Goal: Information Seeking & Learning: Find specific fact

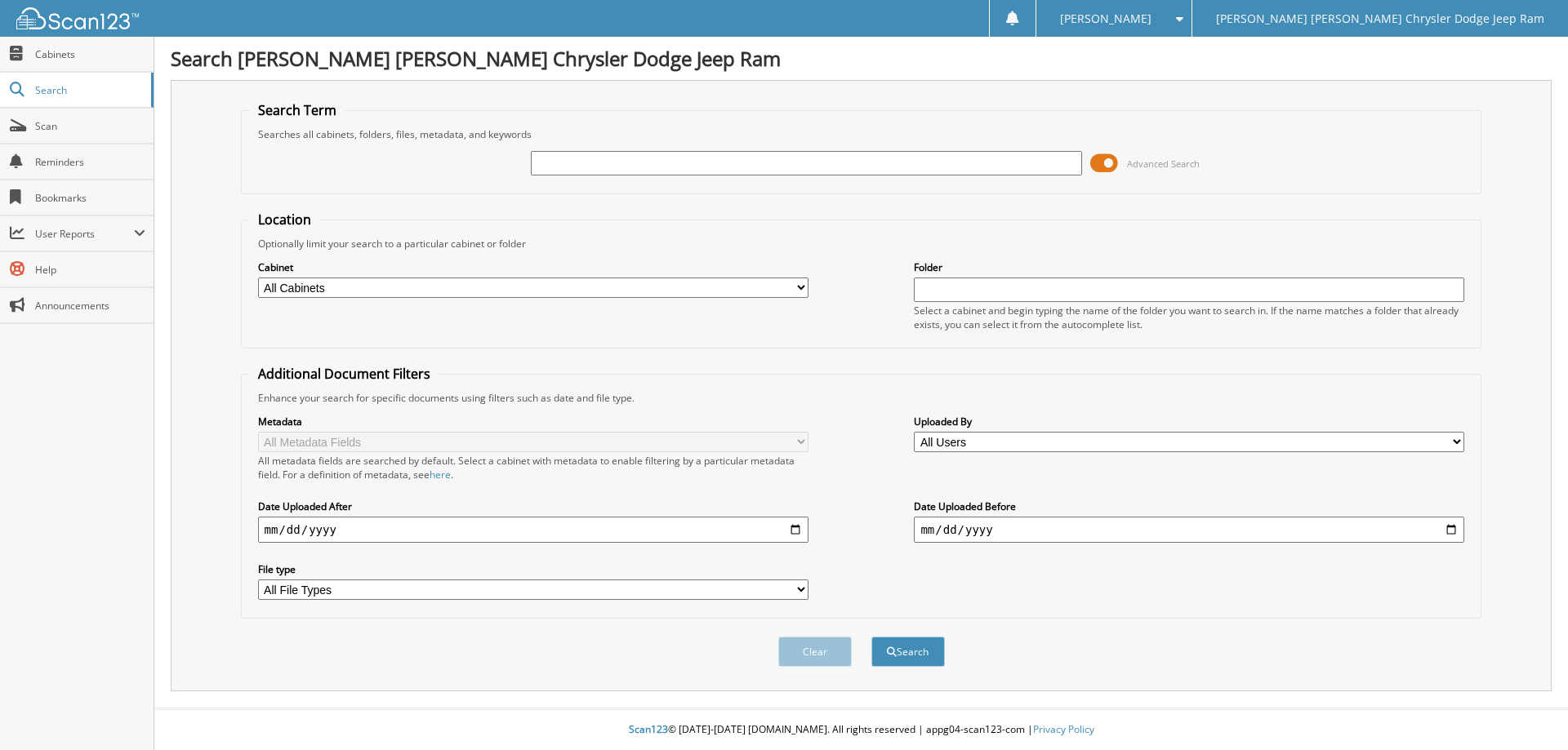
click at [1114, 160] on span at bounding box center [1104, 163] width 28 height 24
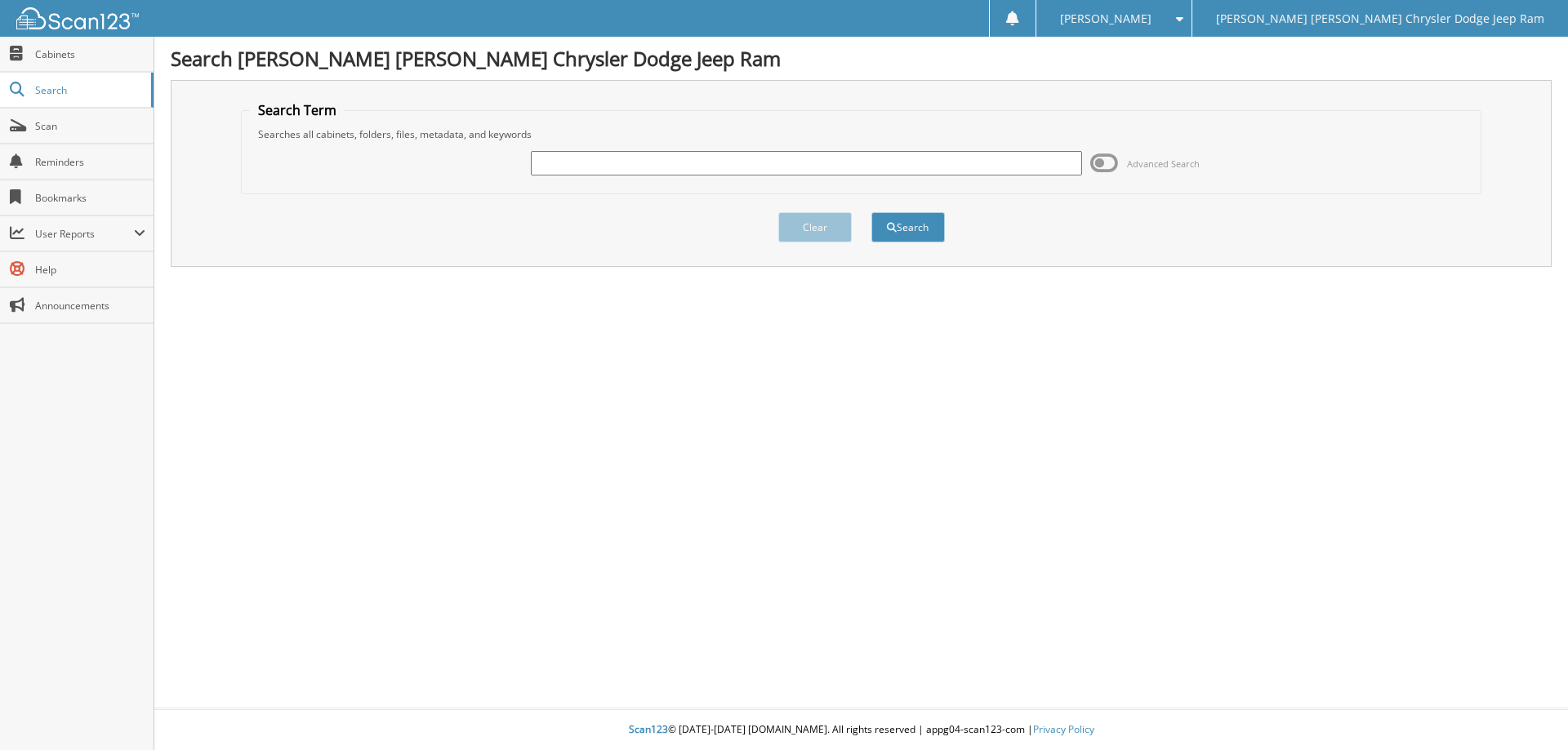
click at [990, 173] on input "text" at bounding box center [806, 163] width 551 height 24
type input "6006920"
click at [872, 212] on button "Search" at bounding box center [909, 228] width 74 height 31
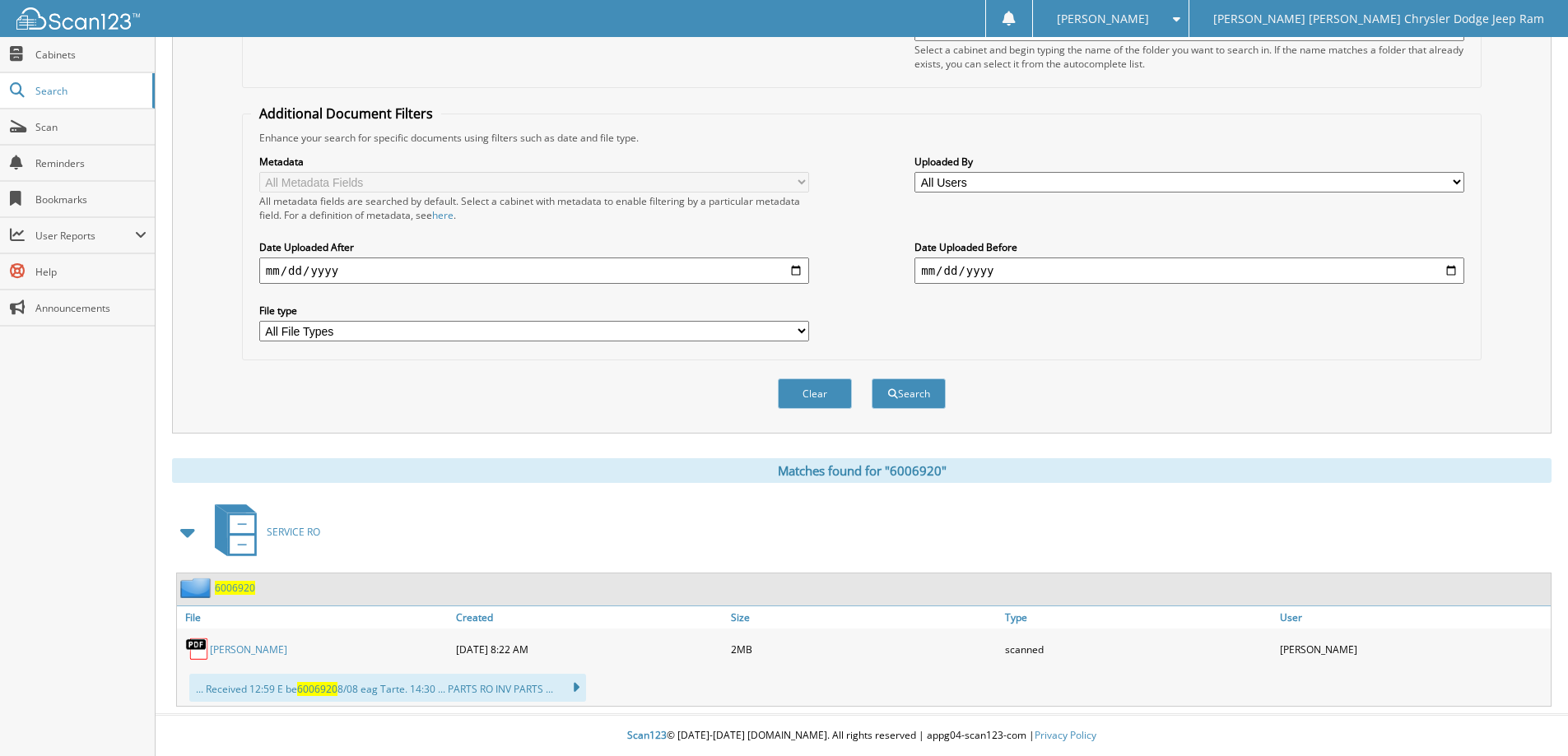
scroll to position [264, 0]
click at [252, 663] on div "[PERSON_NAME]" at bounding box center [314, 649] width 275 height 33
click at [252, 656] on div "[PERSON_NAME]" at bounding box center [314, 649] width 275 height 33
click at [252, 652] on link "[PERSON_NAME]" at bounding box center [248, 649] width 77 height 14
